Goal: Register for event/course

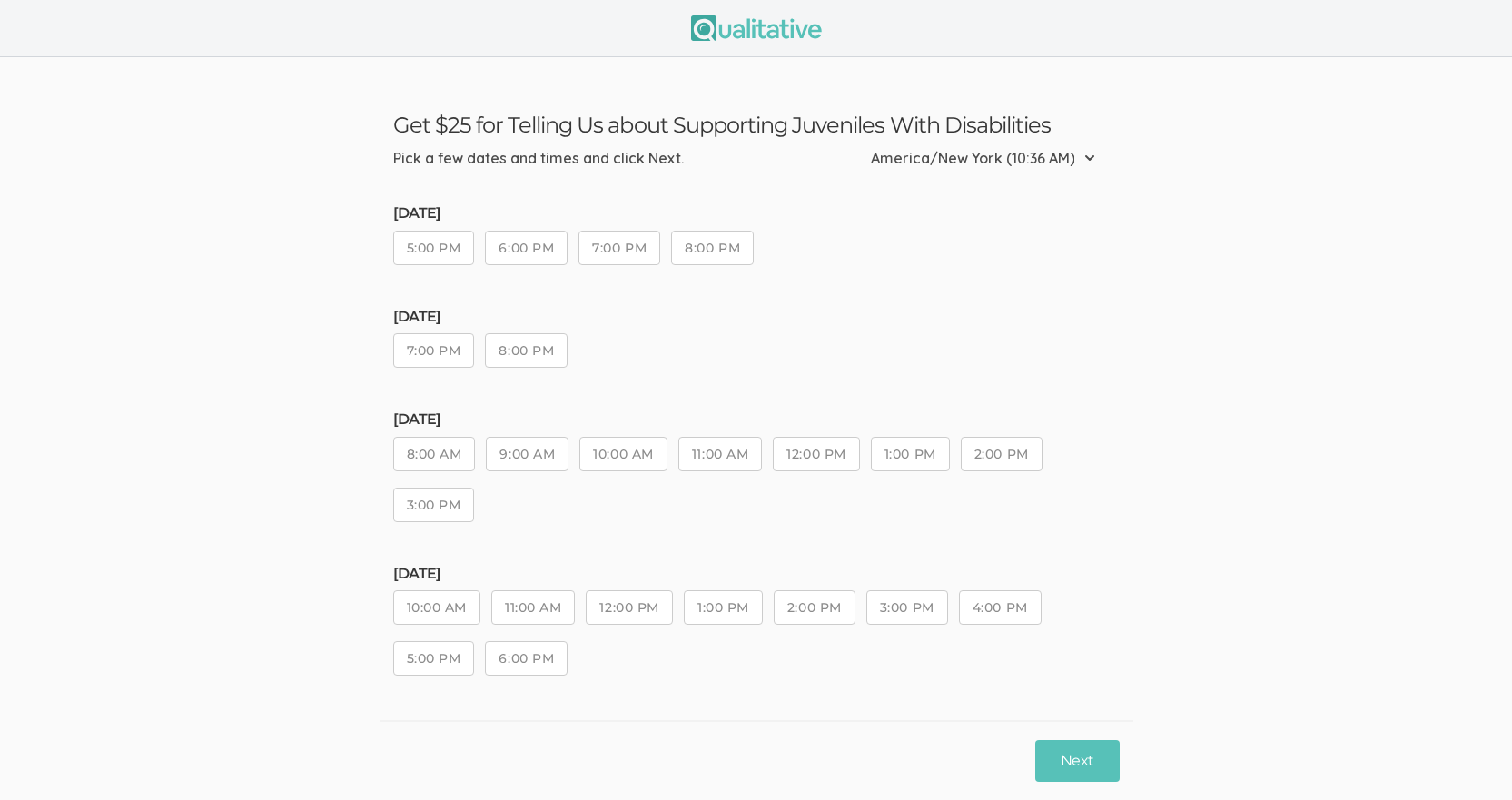
click at [430, 244] on button "5:00 PM" at bounding box center [434, 248] width 82 height 34
click at [1074, 762] on button "Next" at bounding box center [1078, 761] width 84 height 43
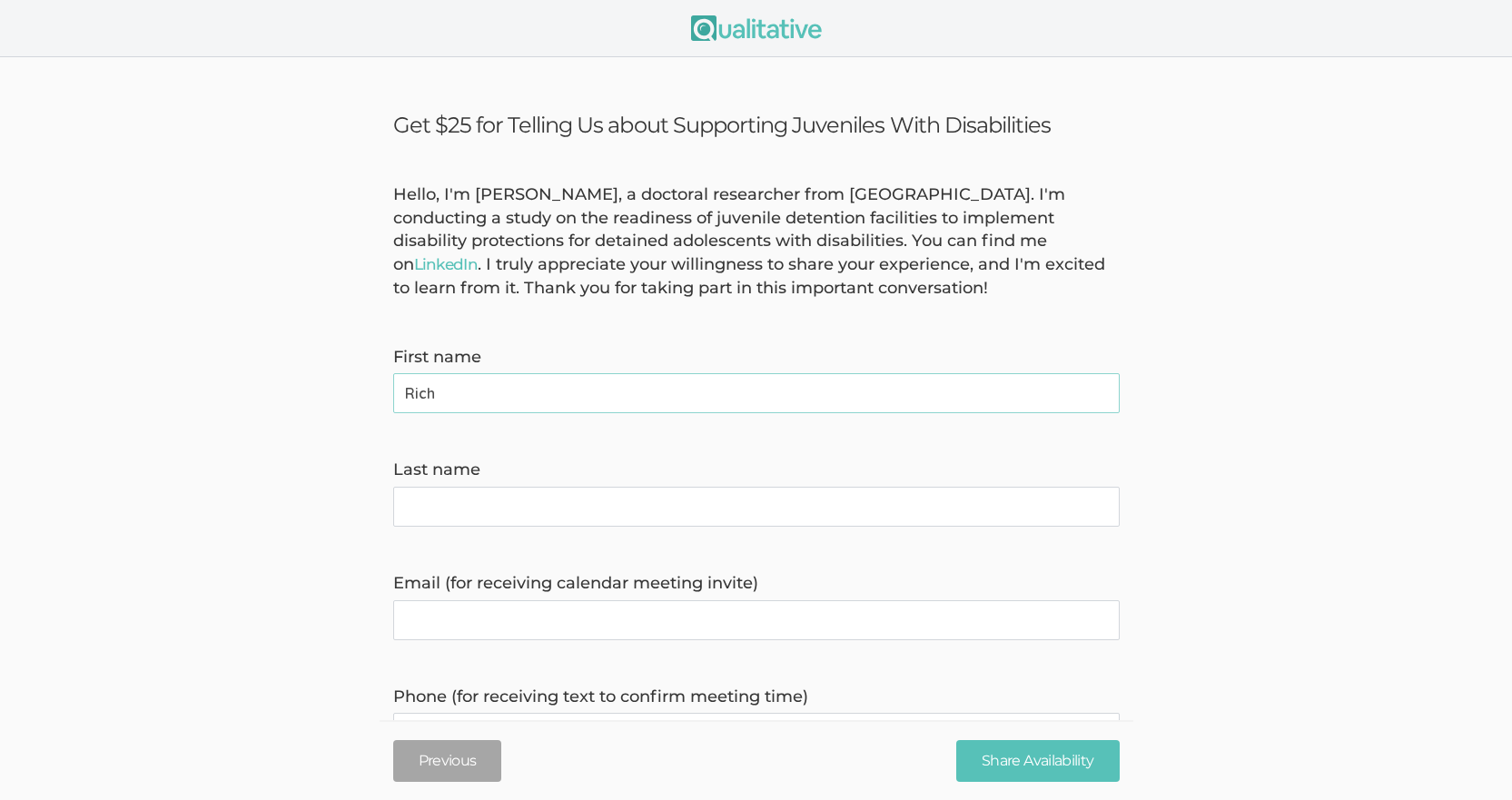
type name "Rich"
click at [445, 516] on name "Last name" at bounding box center [756, 507] width 727 height 40
type name "Gordon"
click at [128, 582] on form "Hello, I'm Jennifer Mira, a doctoral researcher from Liberty University. I'm co…" at bounding box center [756, 702] width 1512 height 1036
click at [432, 633] on invite\) "Email (for receiving calendar meeting invite)" at bounding box center [756, 620] width 727 height 40
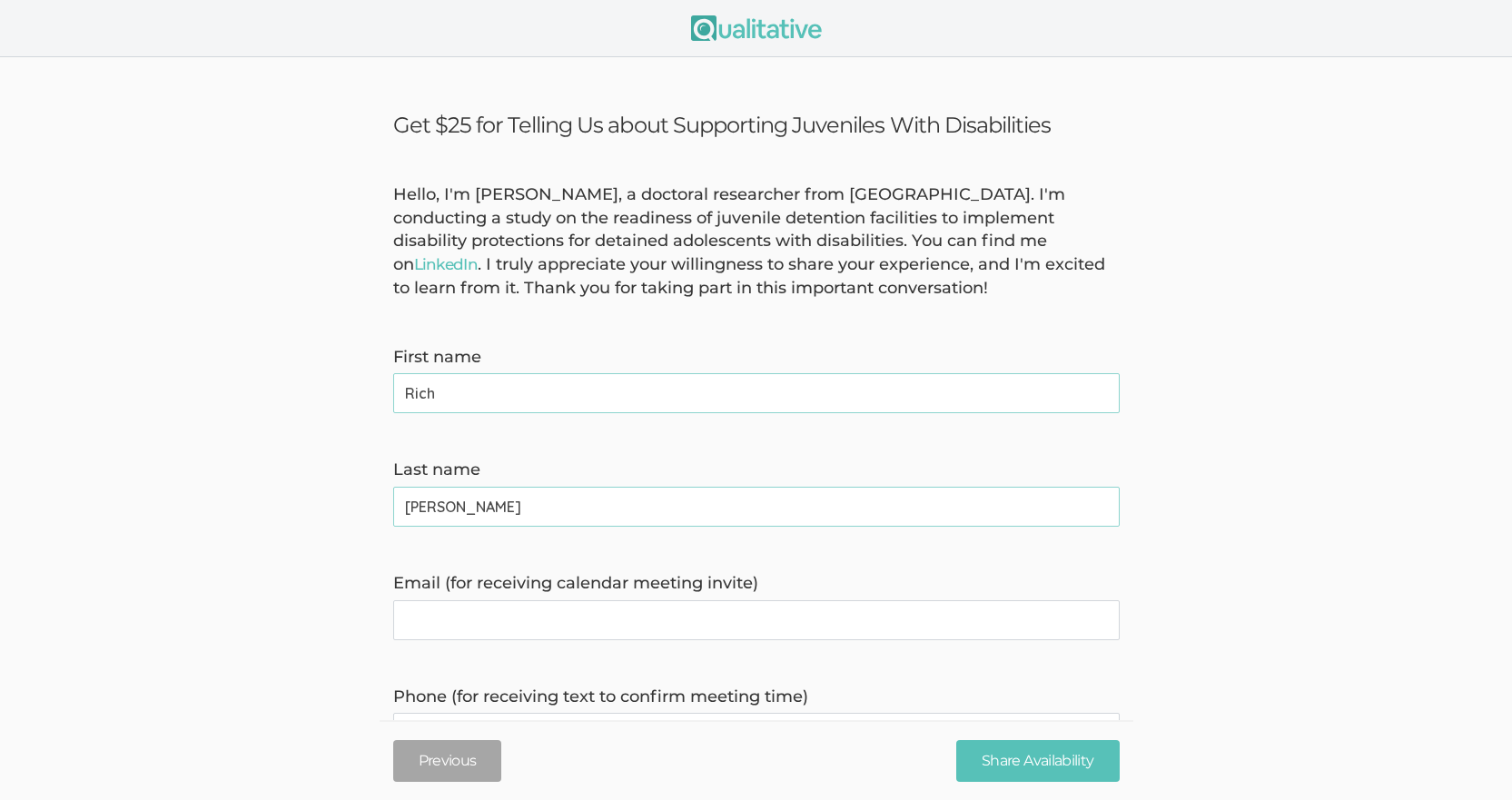
type invite\) "rgordon@westmorelandcountypa.gov"
type time\) "7248304251"
click at [281, 681] on form "Hello, I'm Jennifer Mira, a doctoral researcher from Liberty University. I'm co…" at bounding box center [756, 702] width 1512 height 1036
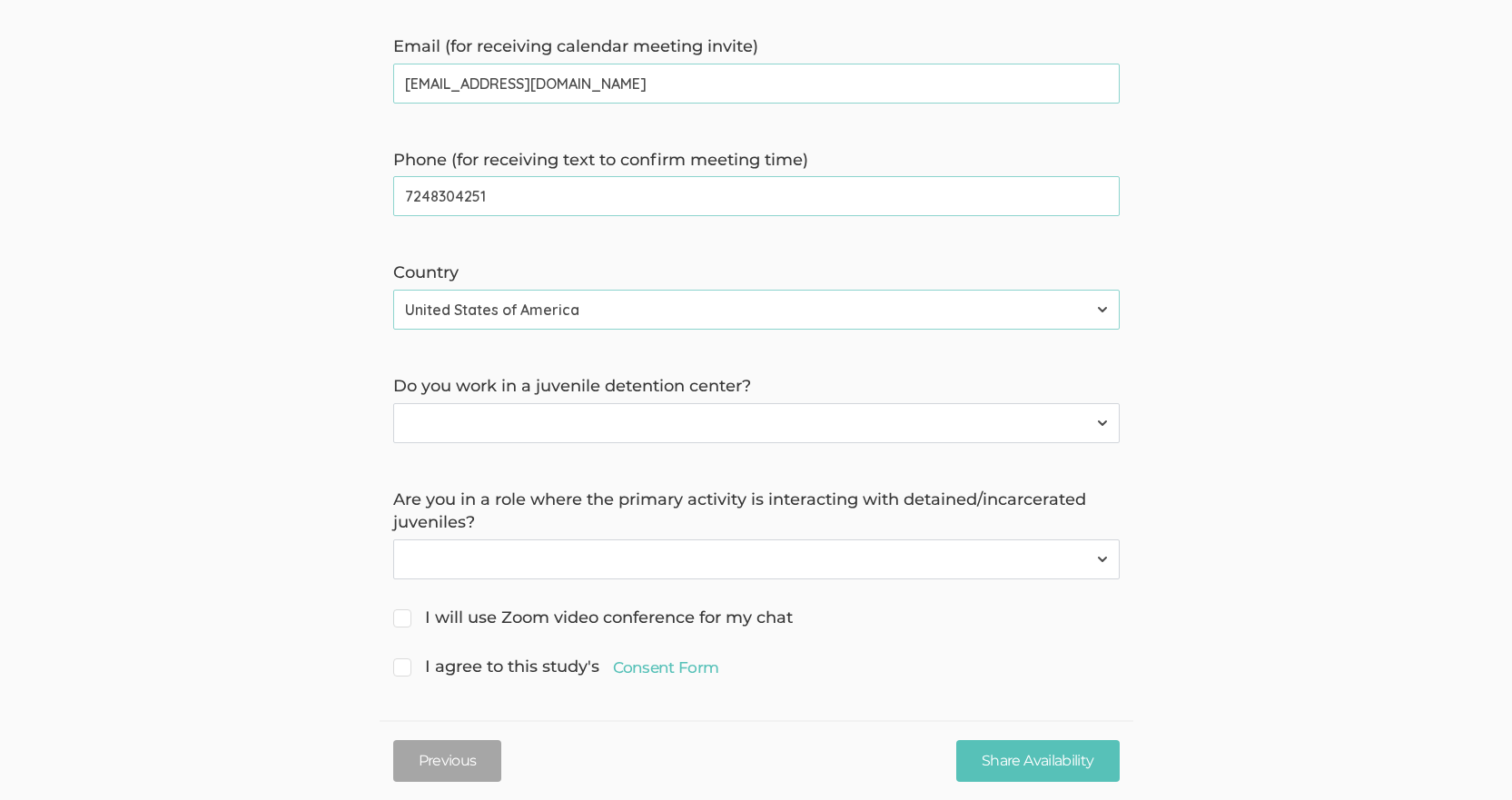
scroll to position [544, 0]
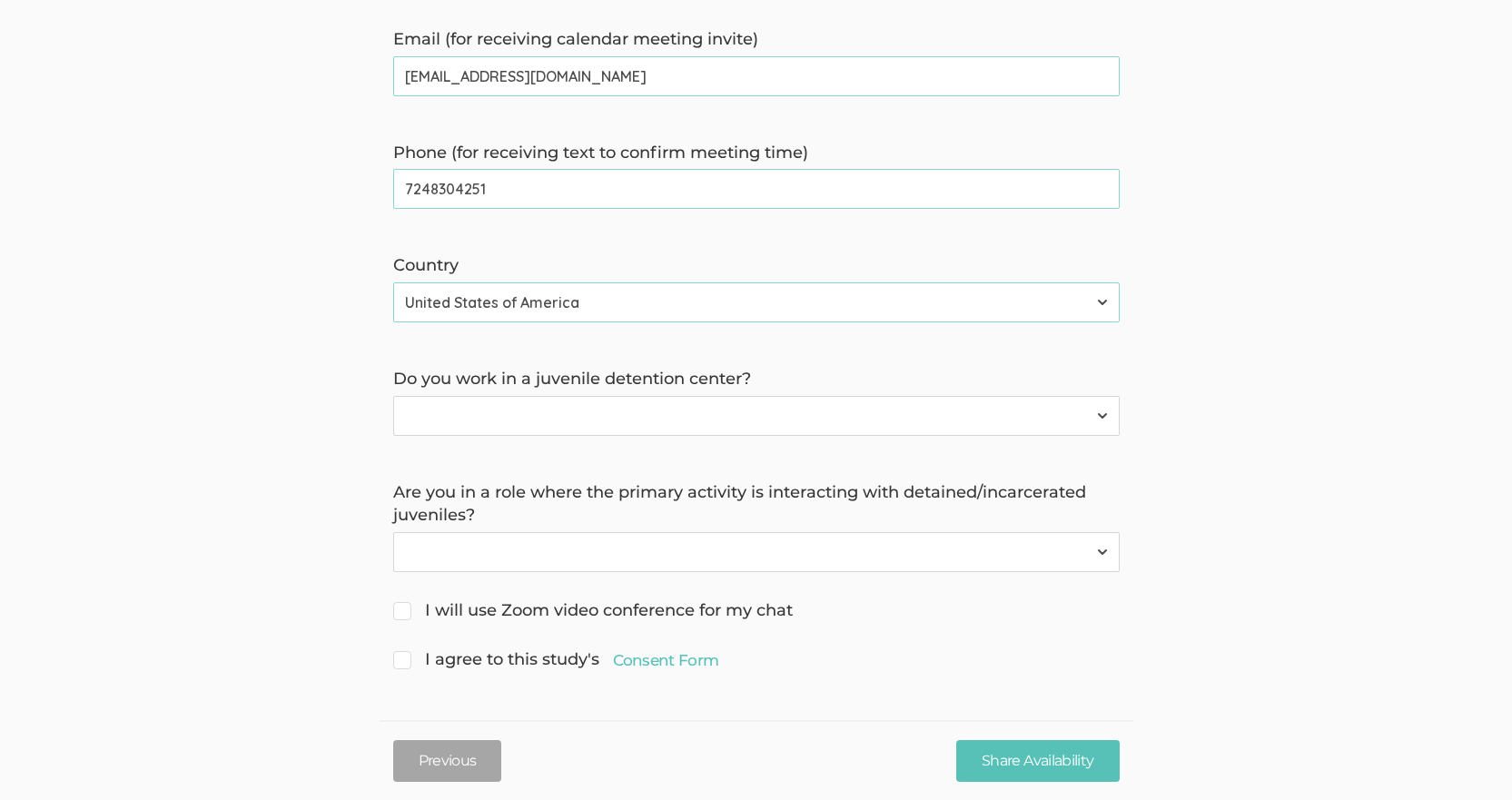
click at [1105, 419] on select "Yes No" at bounding box center [756, 416] width 727 height 40
select select "0"
click at [394, 396] on select "Yes No" at bounding box center [756, 416] width 727 height 40
drag, startPoint x: 1105, startPoint y: 549, endPoint x: 1081, endPoint y: 560, distance: 26.4
click at [1105, 549] on select "Yes No" at bounding box center [756, 551] width 727 height 40
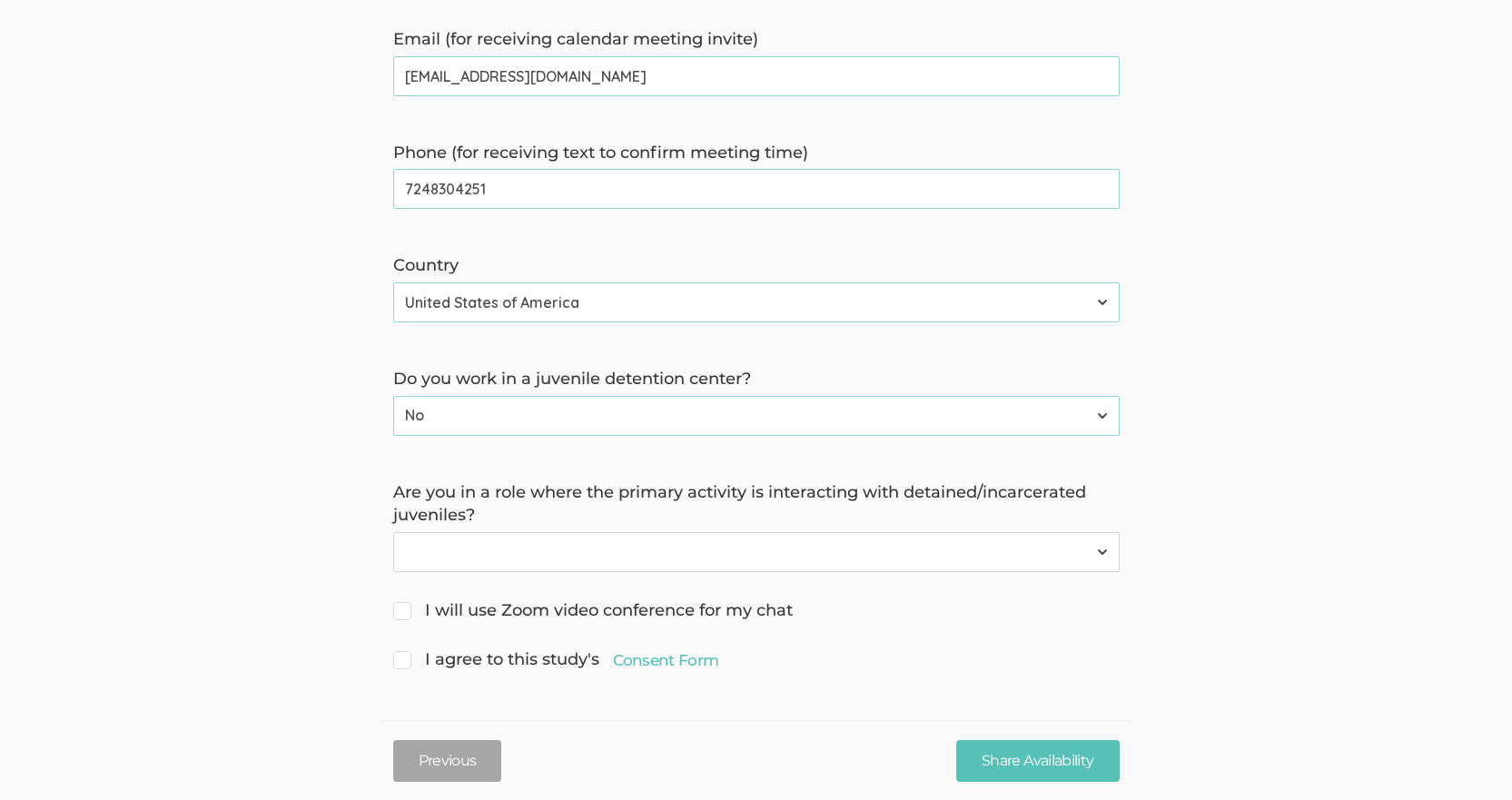
select select "1"
click at [394, 532] on select "Yes No" at bounding box center [756, 551] width 727 height 40
click at [402, 615] on input "I will use Zoom video conference for my chat" at bounding box center [399, 609] width 12 height 12
checkbox input "true"
click at [651, 656] on link "Consent Form" at bounding box center [666, 660] width 106 height 21
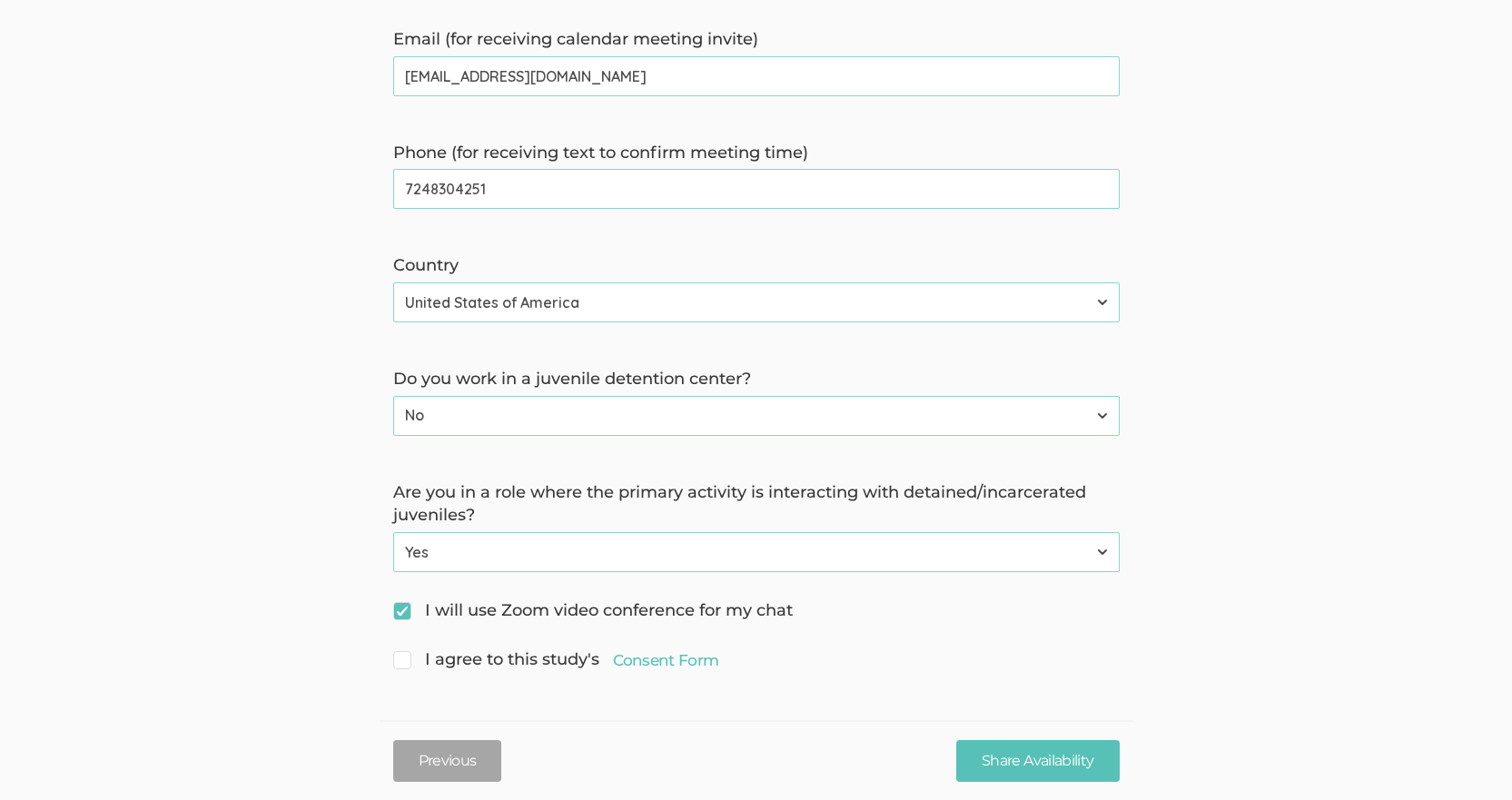
click at [1103, 553] on select "Yes No" at bounding box center [756, 551] width 727 height 40
select select "0"
click at [394, 532] on select "Yes No" at bounding box center [756, 551] width 727 height 40
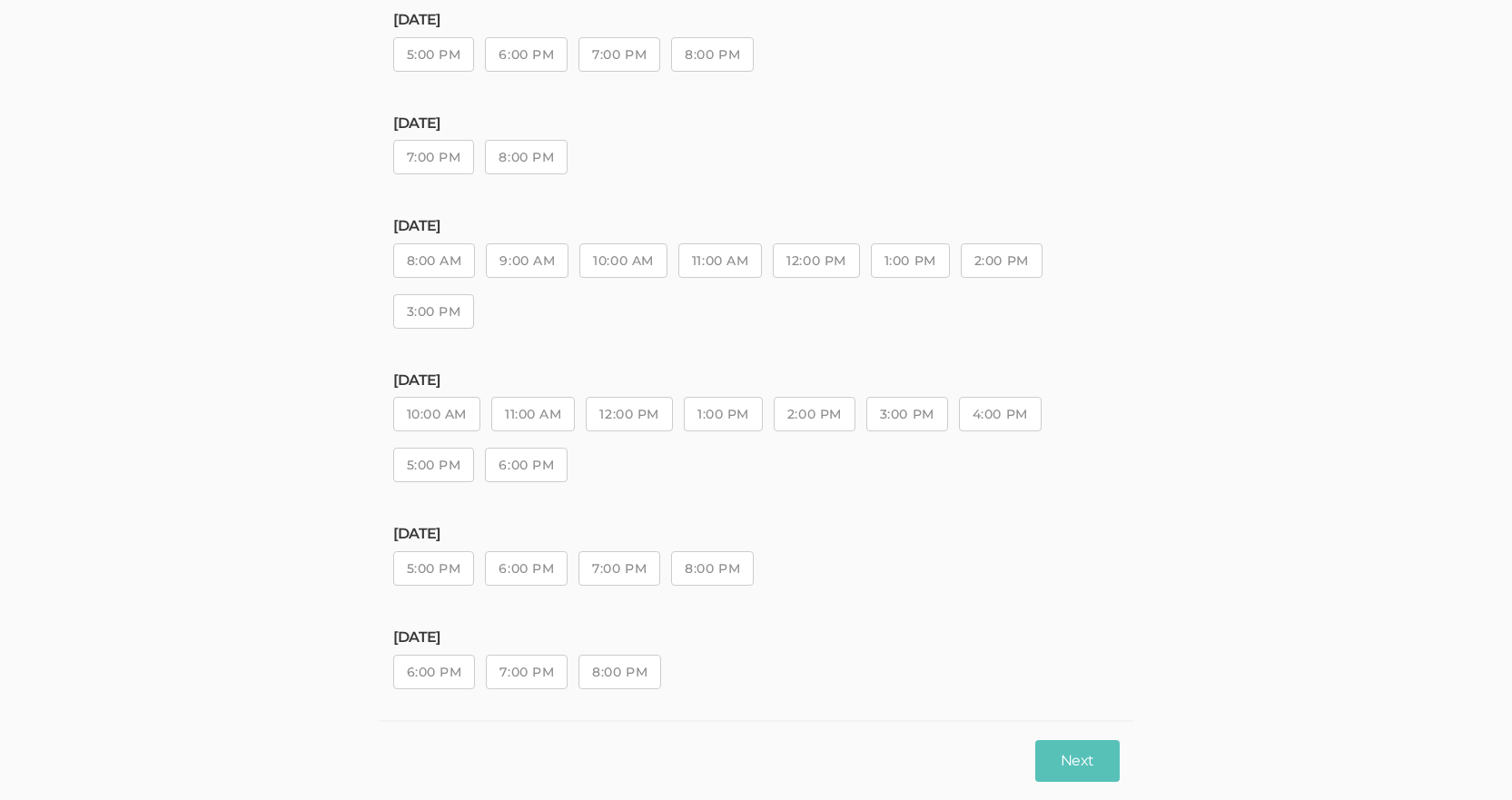
scroll to position [206, 0]
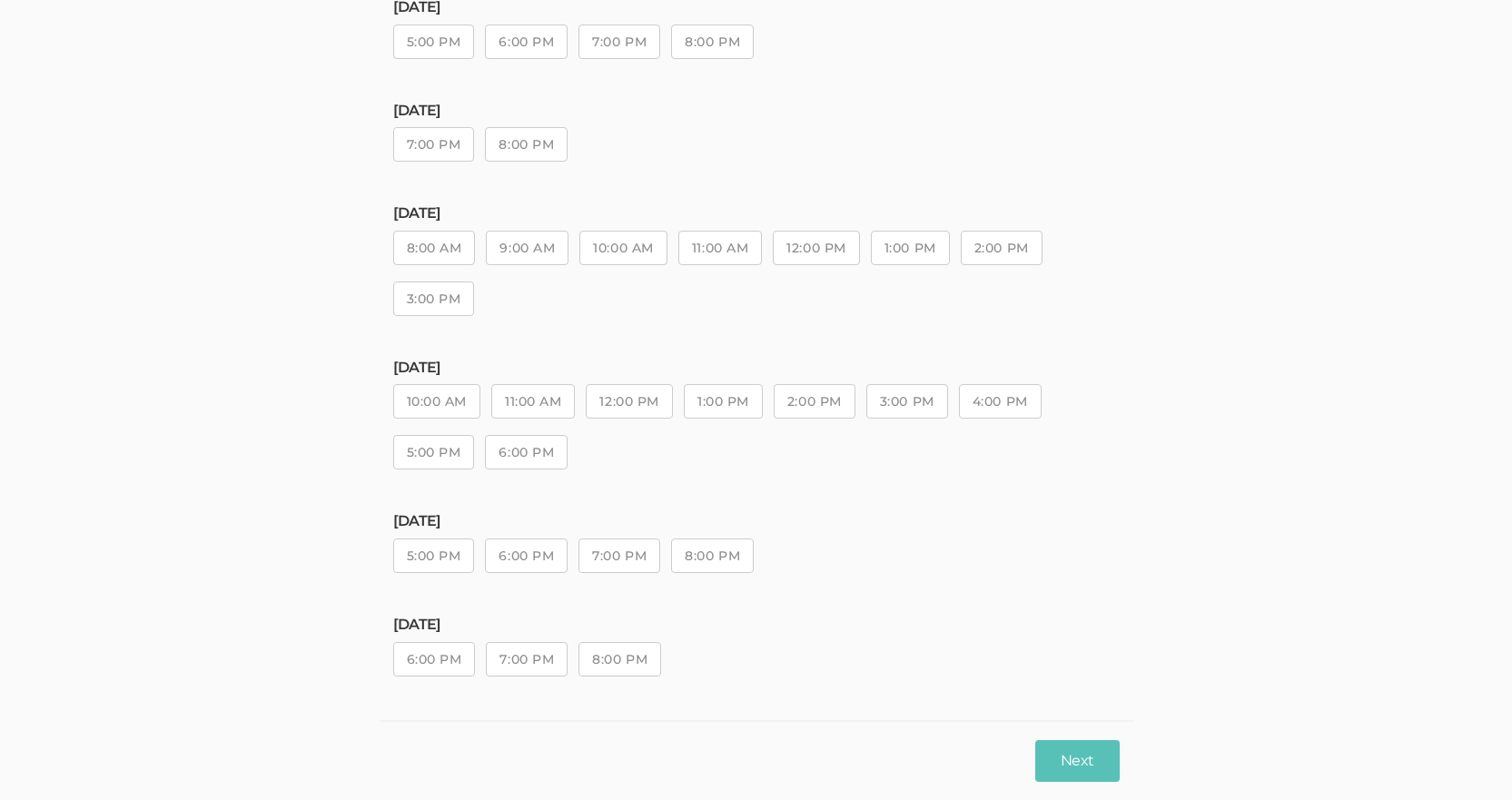
click at [446, 45] on button "5:00 PM" at bounding box center [434, 41] width 82 height 34
click at [1051, 759] on button "Next" at bounding box center [1078, 761] width 84 height 43
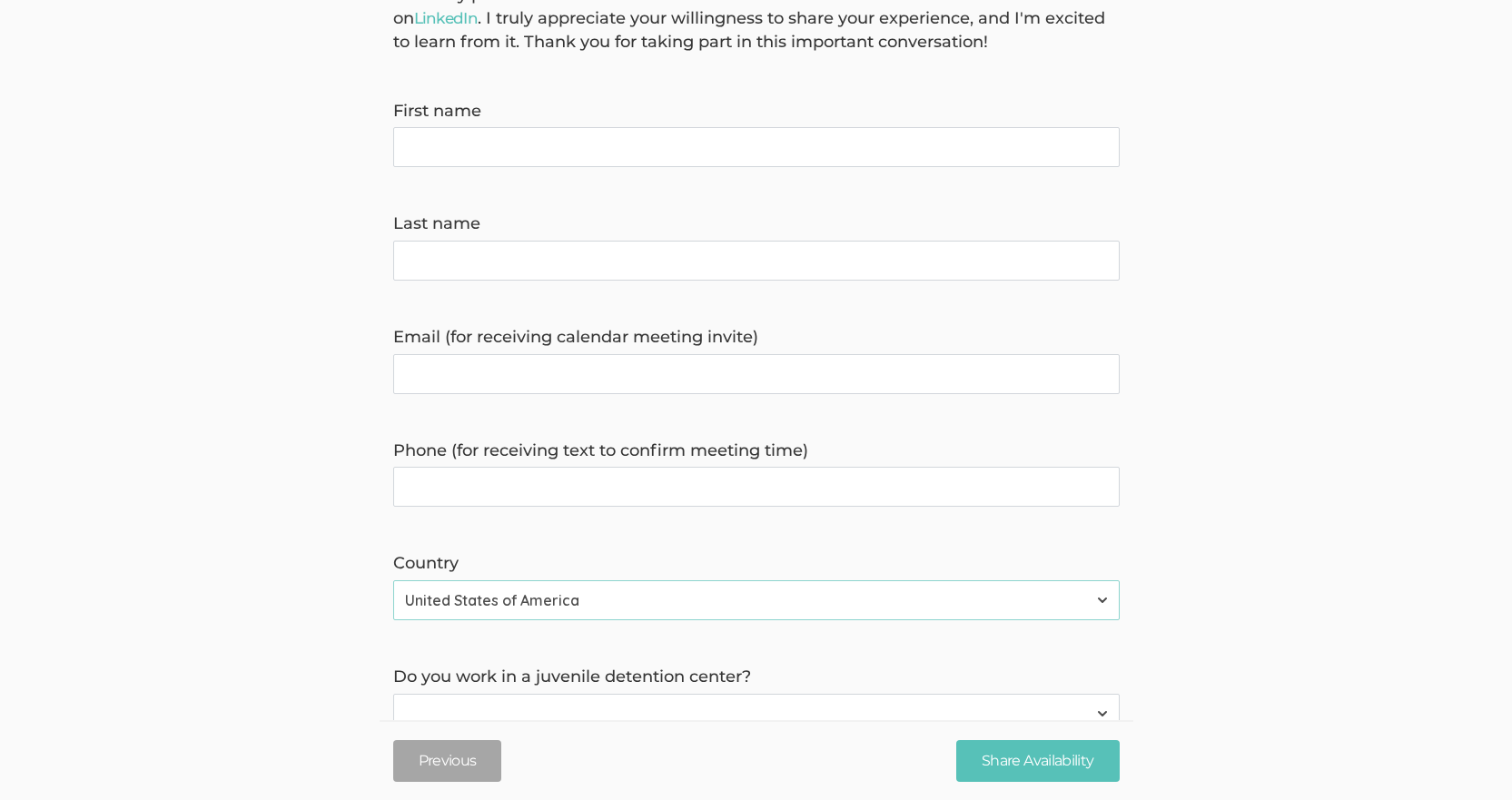
scroll to position [544, 0]
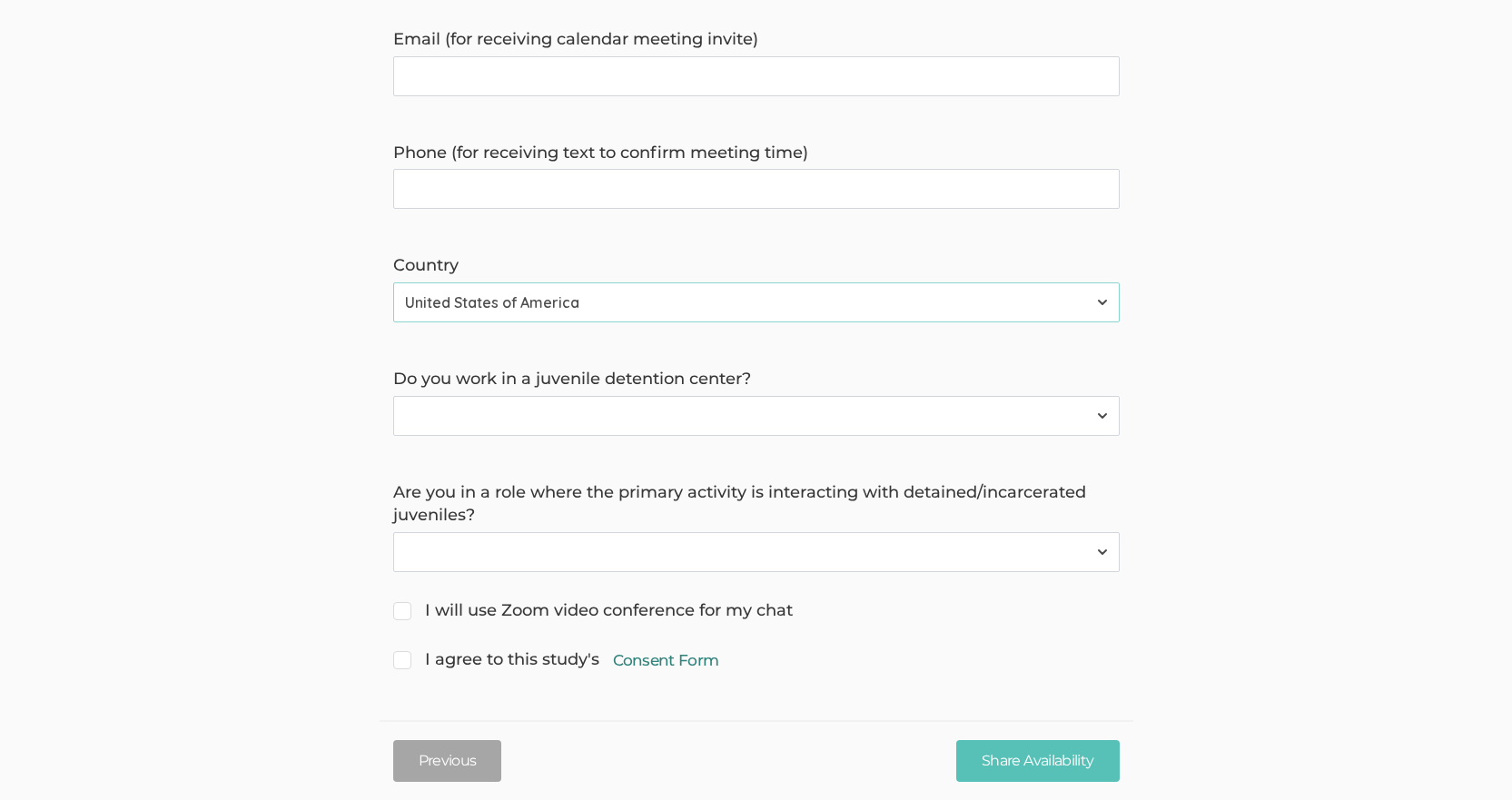
click at [676, 669] on link "Consent Form" at bounding box center [666, 660] width 106 height 21
